Goal: Information Seeking & Learning: Learn about a topic

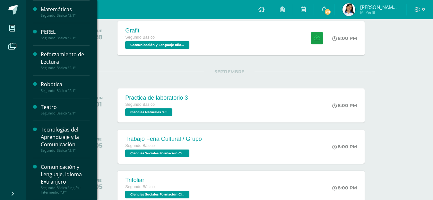
scroll to position [482, 0]
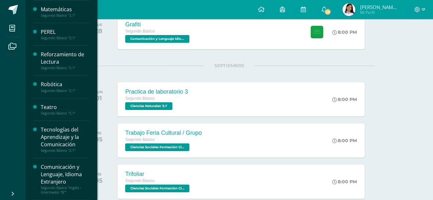
click at [56, 138] on div "Tecnologías del Aprendizaje y la Comunicación" at bounding box center [65, 137] width 49 height 22
click at [68, 132] on div "Tecnologías del Aprendizaje y la Comunicación" at bounding box center [65, 137] width 49 height 22
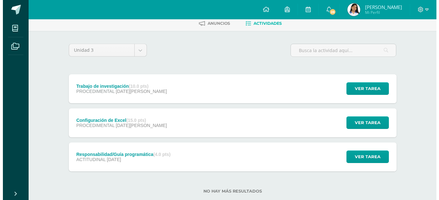
scroll to position [47, 0]
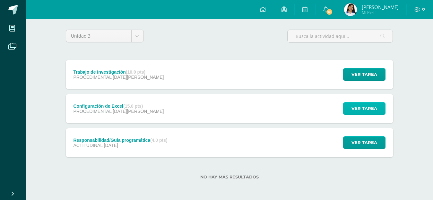
click at [367, 111] on span "Ver tarea" at bounding box center [365, 108] width 26 height 12
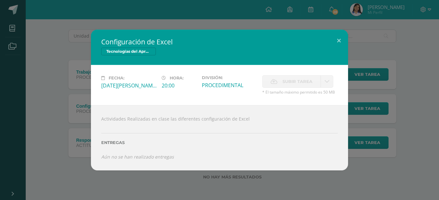
click at [423, 75] on div "Configuración de Excel Tecnologías del Aprendizaje y la Comunicación Fecha: Mié…" at bounding box center [220, 100] width 434 height 140
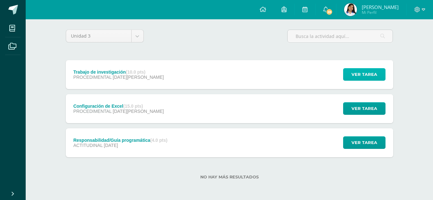
click at [360, 73] on span "Ver tarea" at bounding box center [365, 74] width 26 height 12
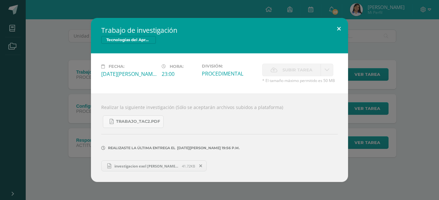
click at [330, 33] on button at bounding box center [338, 29] width 18 height 22
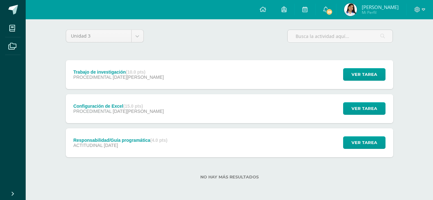
click at [221, 150] on div "Responsabilidad/Guía programática (4.0 pts) ACTITUDINAL 27 de Julio Ver tarea R…" at bounding box center [230, 142] width 328 height 29
click at [356, 140] on span "Ver tarea" at bounding box center [365, 142] width 26 height 12
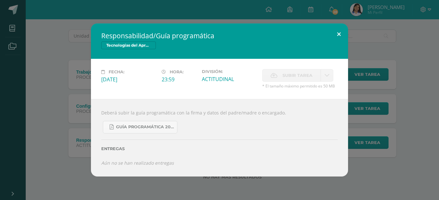
drag, startPoint x: 340, startPoint y: 32, endPoint x: 338, endPoint y: 37, distance: 5.7
click at [340, 32] on button at bounding box center [338, 34] width 18 height 22
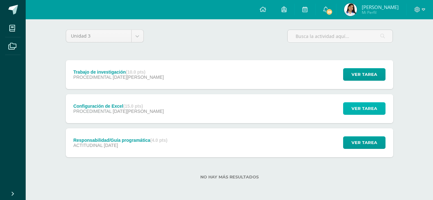
click at [359, 107] on span "Ver tarea" at bounding box center [365, 108] width 26 height 12
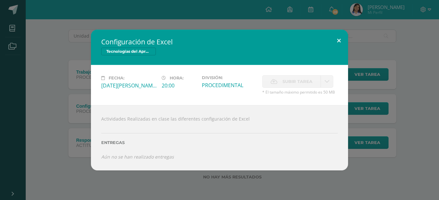
click at [341, 38] on button at bounding box center [338, 41] width 18 height 22
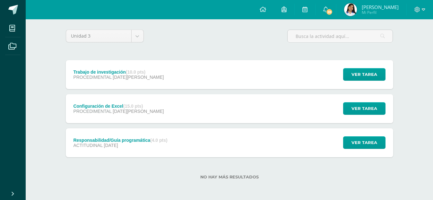
click at [247, 119] on div "Configuración de Excel (15.0 pts) PROCEDIMENTAL 06 de Agosto Ver tarea Configur…" at bounding box center [230, 108] width 328 height 29
